Goal: Find specific page/section: Find specific page/section

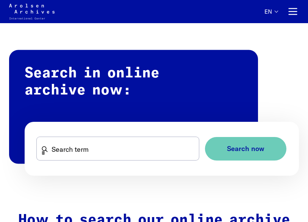
scroll to position [406, 0]
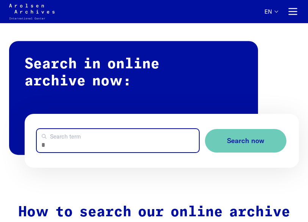
click at [76, 142] on input "Search term" at bounding box center [118, 140] width 162 height 23
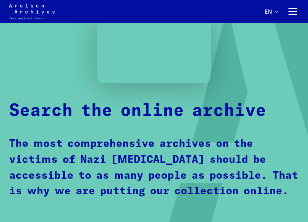
scroll to position [0, 0]
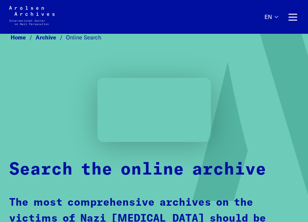
click at [35, 101] on div "Search the online archive The most comprehensive archives on the victims of Naz…" at bounding box center [154, 175] width 290 height 195
click at [22, 34] on link "Home" at bounding box center [23, 37] width 25 height 7
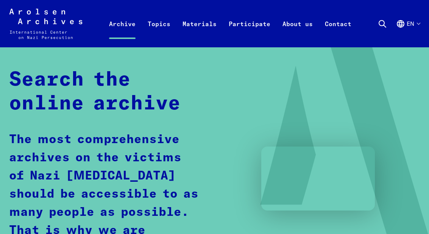
click at [122, 23] on link "Archive" at bounding box center [122, 32] width 39 height 30
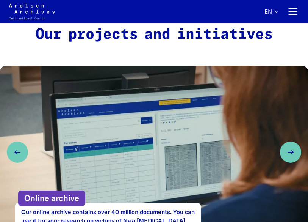
scroll to position [327, 0]
click at [211, 127] on video at bounding box center [154, 152] width 308 height 173
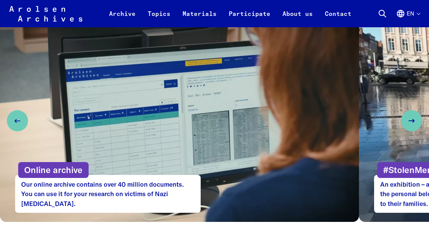
scroll to position [373, 0]
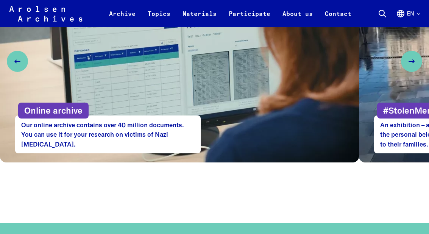
click at [308, 62] on button "Next slide" at bounding box center [411, 61] width 21 height 21
click at [308, 64] on button "Next slide" at bounding box center [411, 61] width 21 height 21
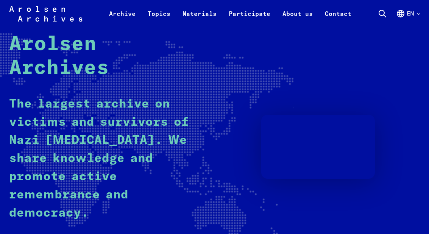
scroll to position [0, 0]
